Goal: Find specific page/section: Find specific page/section

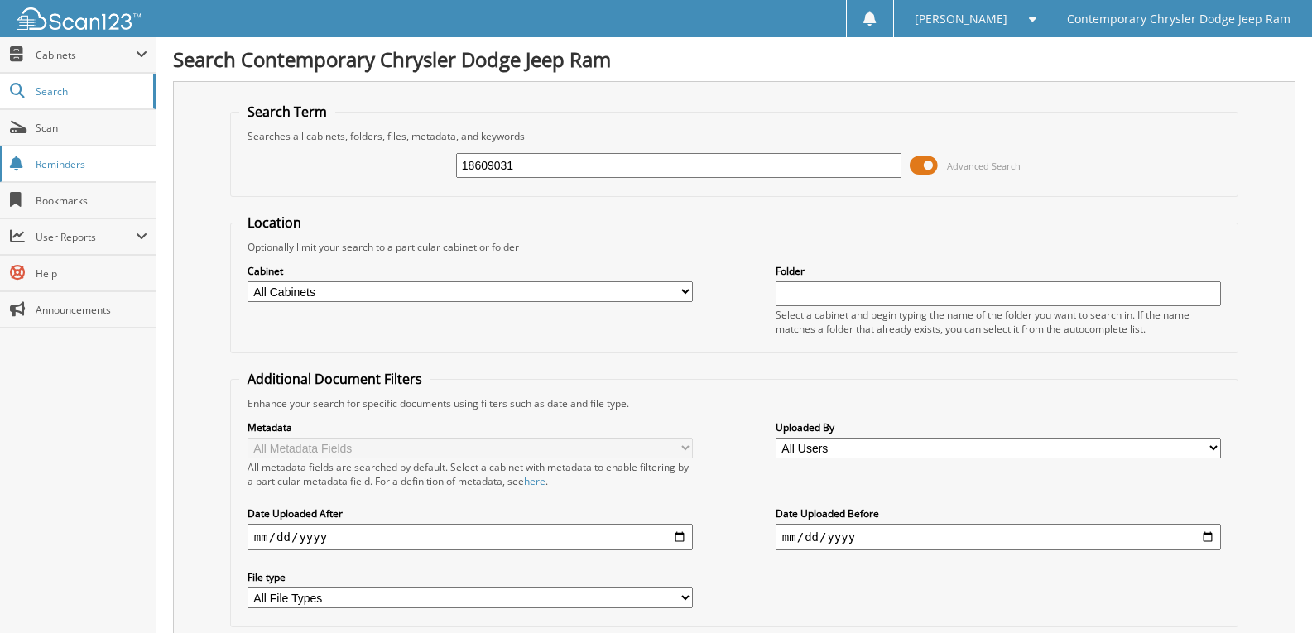
click at [129, 195] on body "[PERSON_NAME] Settings Logout Contemporary Chrysler Dodge Jeep Ram Close Cabine…" at bounding box center [656, 639] width 1312 height 1279
paste input "[US_VEHICLE_IDENTIFICATION_NUMBER]"
type input "[US_VEHICLE_IDENTIFICATION_NUMBER]"
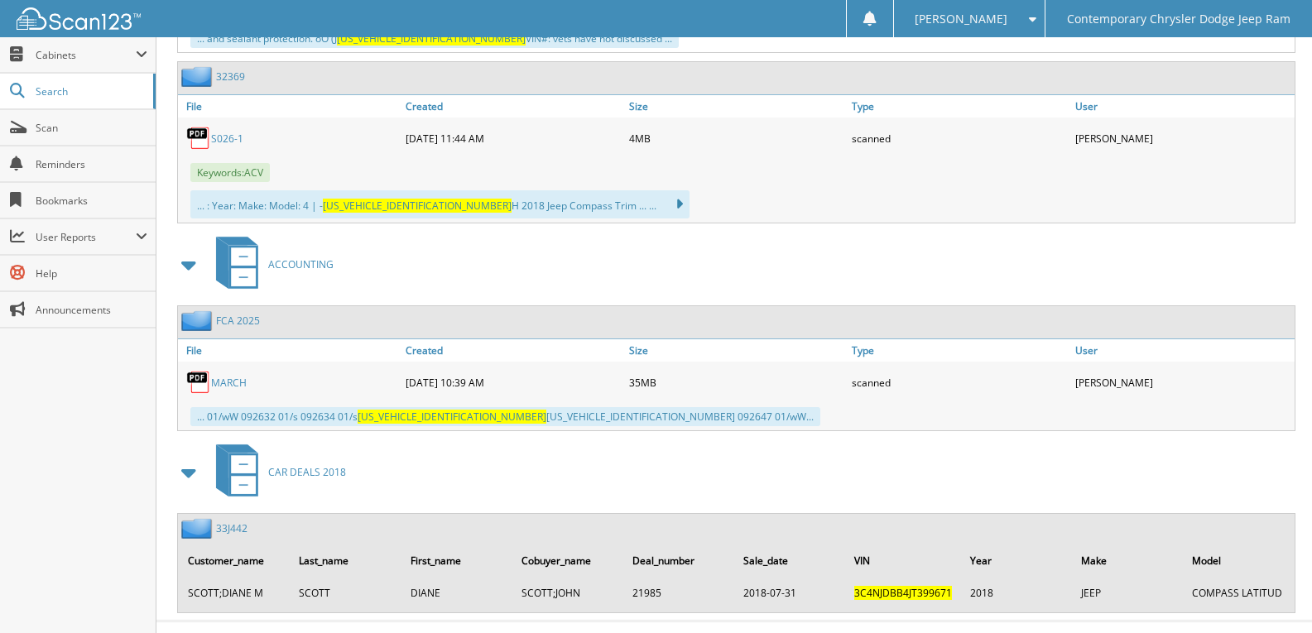
scroll to position [1573, 0]
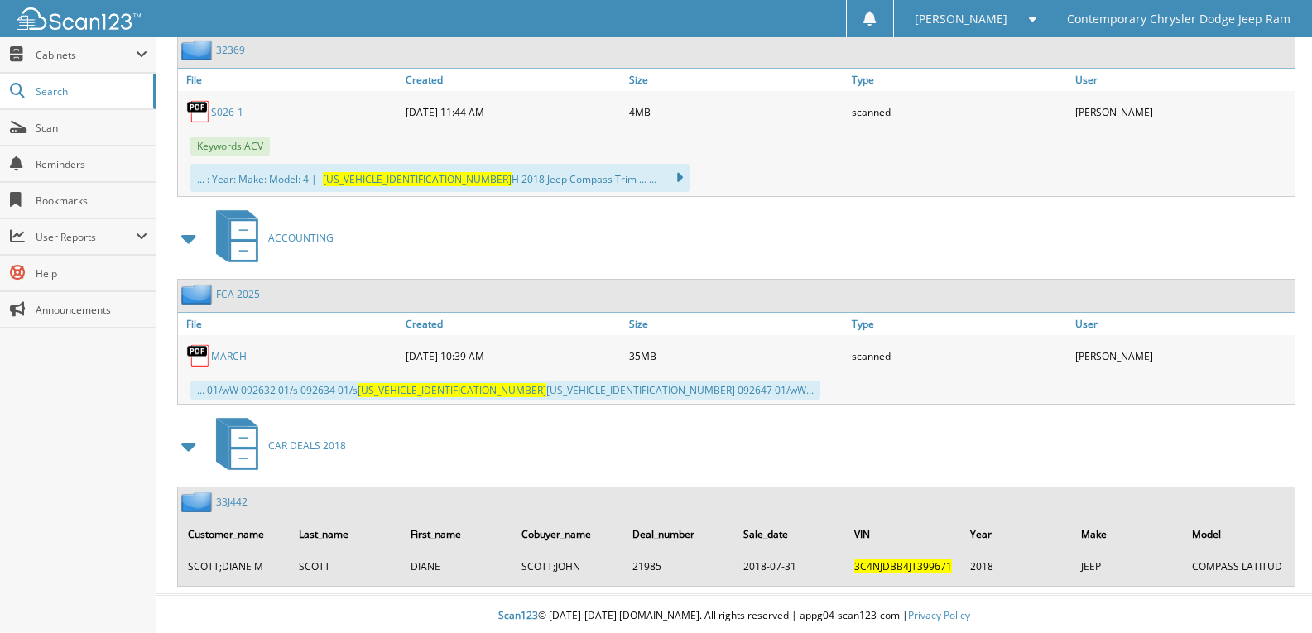
click at [232, 104] on div "S 0 2 6 - 1" at bounding box center [289, 111] width 223 height 33
click at [232, 117] on link "S 0 2 6 - 1" at bounding box center [227, 112] width 32 height 14
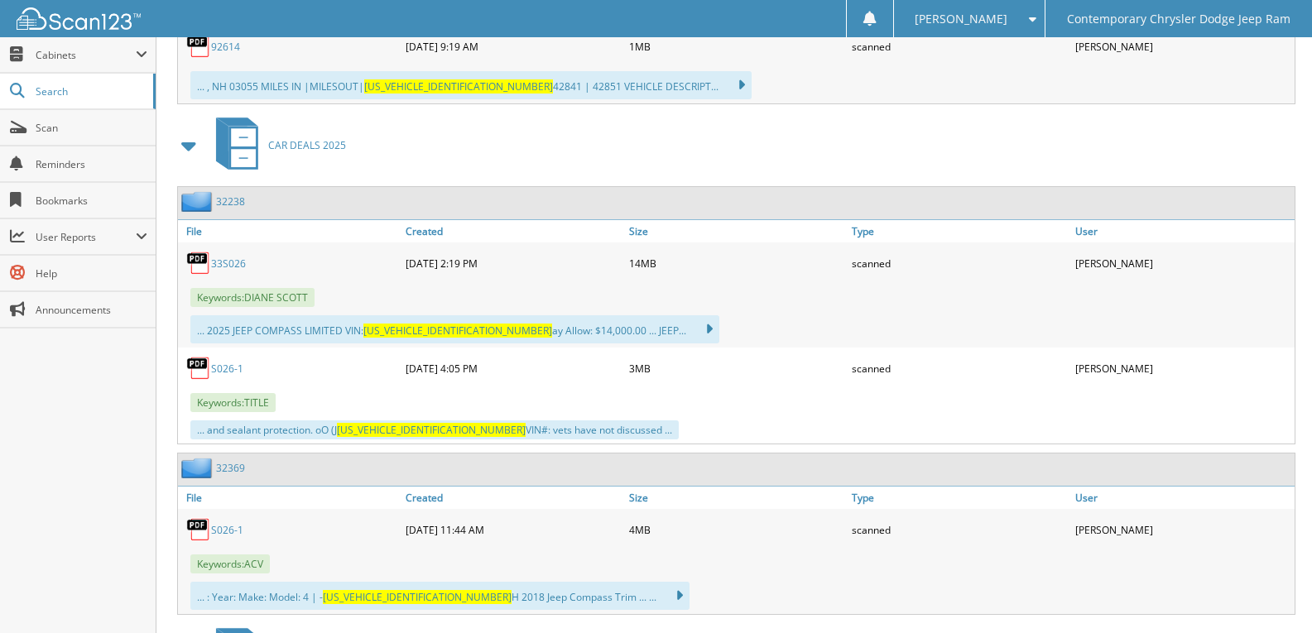
scroll to position [910, 0]
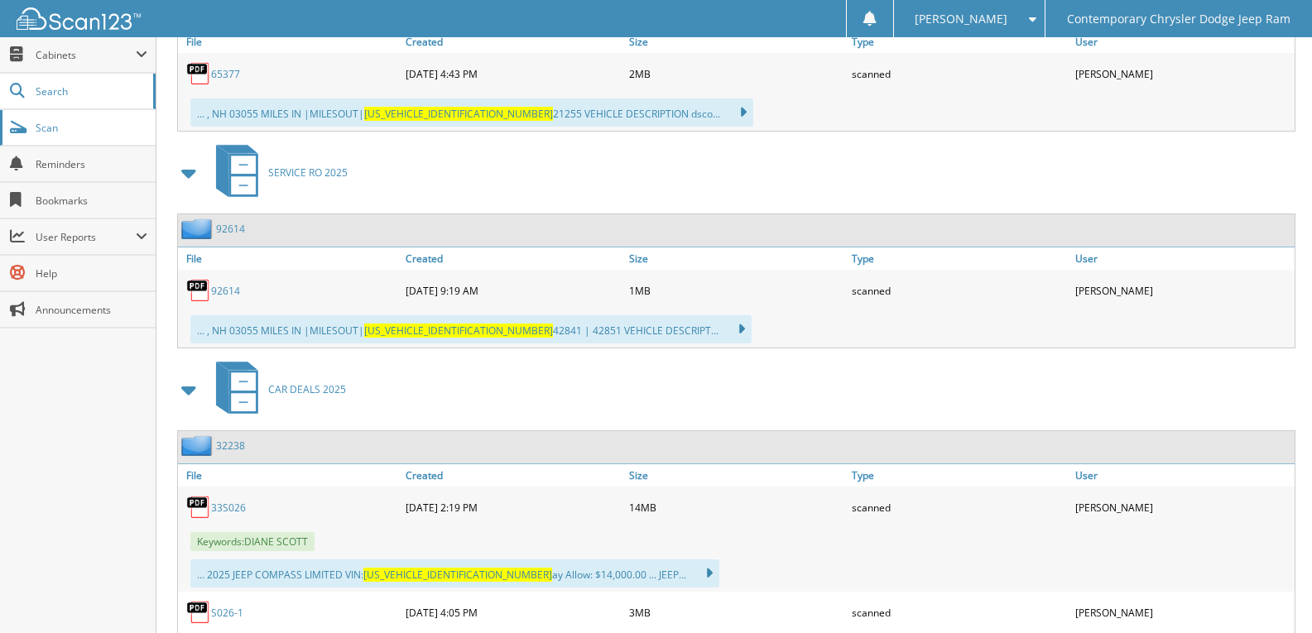
click at [91, 132] on span "Scan" at bounding box center [92, 128] width 112 height 14
